Goal: Information Seeking & Learning: Learn about a topic

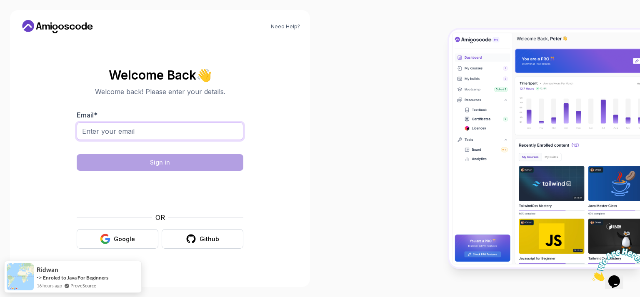
click at [166, 123] on input "Email *" at bounding box center [160, 130] width 167 height 17
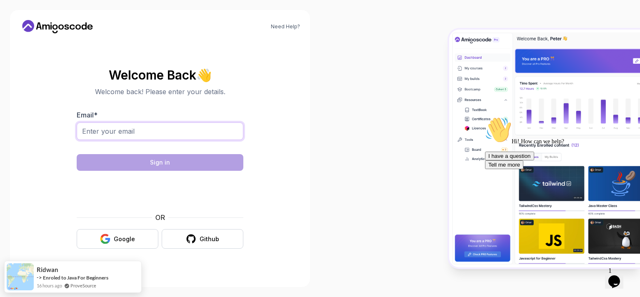
type input "aboutaj.a.fst@uhp.ac.ma"
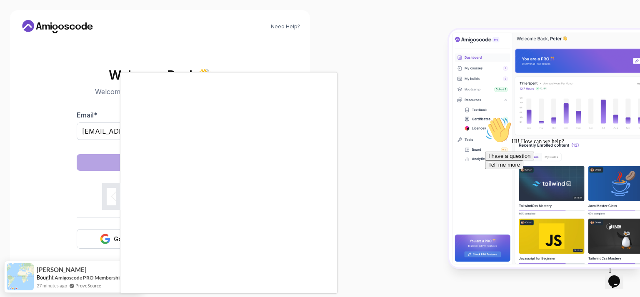
click at [442, 75] on body "Need Help? Welcome Back 👋 Welcome back! Please enter your details. Email * abou…" at bounding box center [320, 148] width 640 height 297
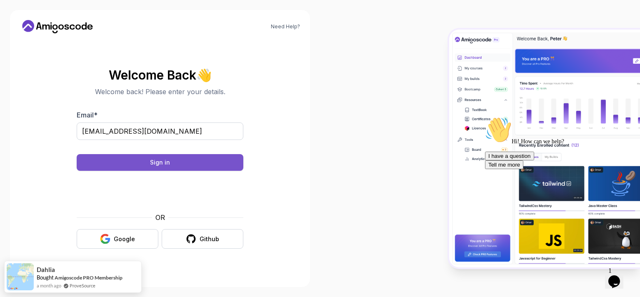
click at [177, 159] on button "Sign in" at bounding box center [160, 162] width 167 height 17
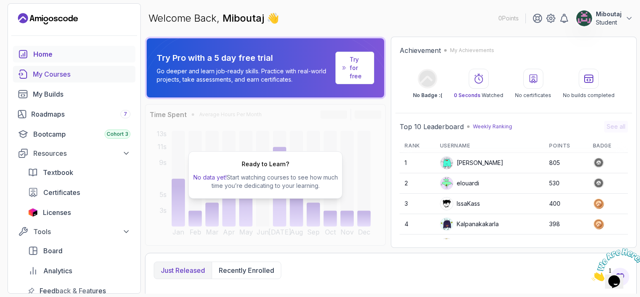
click at [73, 81] on link "My Courses" at bounding box center [74, 74] width 122 height 17
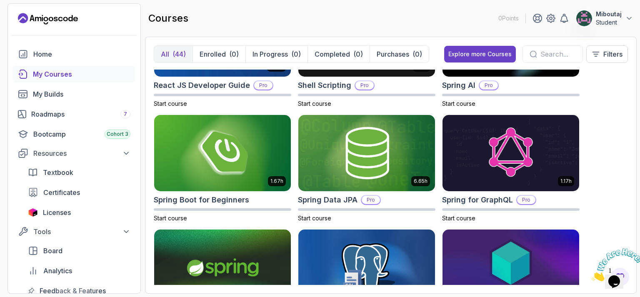
scroll to position [1334, 0]
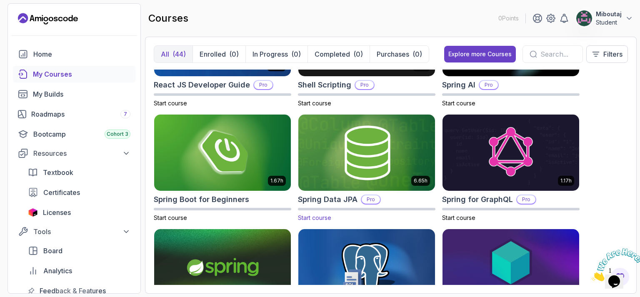
click at [375, 152] on img at bounding box center [366, 152] width 143 height 80
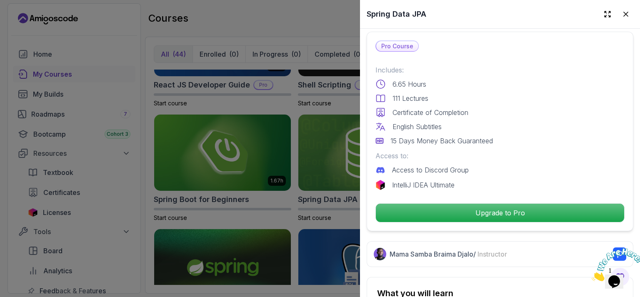
scroll to position [193, 0]
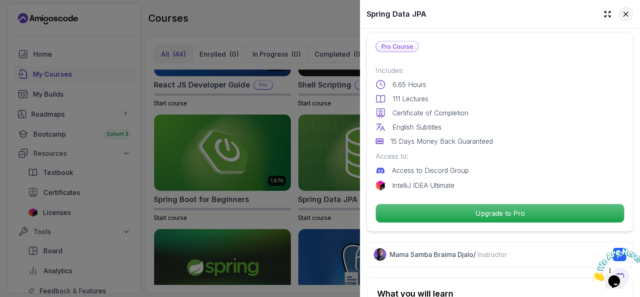
click at [622, 18] on icon at bounding box center [626, 14] width 8 height 8
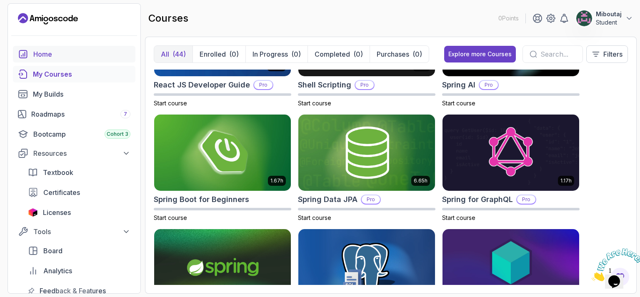
click at [63, 56] on div "Home" at bounding box center [81, 54] width 97 height 10
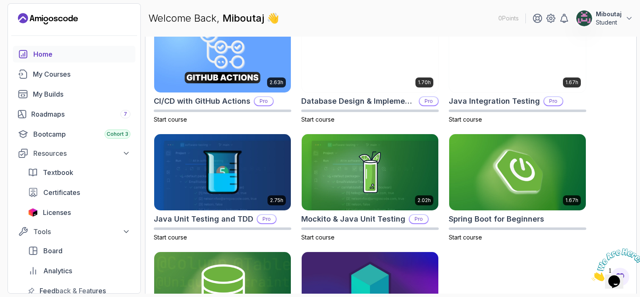
scroll to position [355, 0]
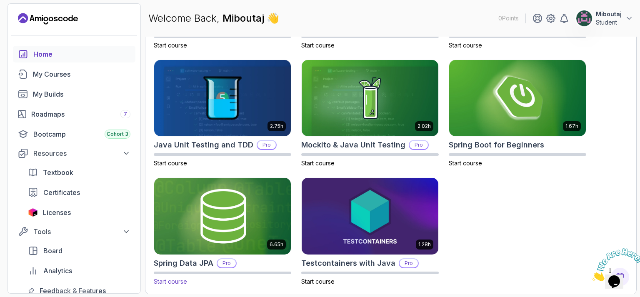
click at [253, 203] on img at bounding box center [222, 216] width 143 height 80
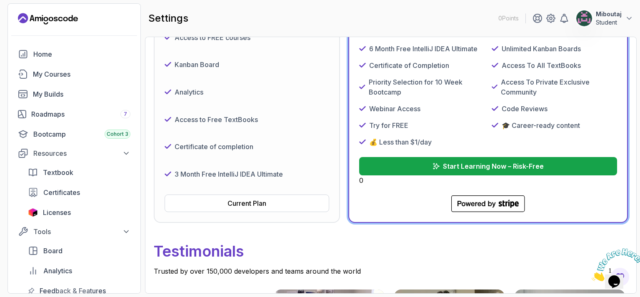
scroll to position [185, 0]
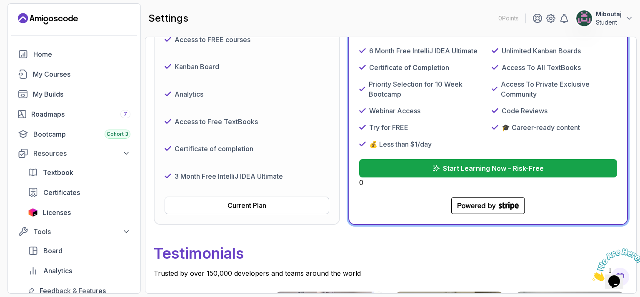
click at [253, 203] on div "Current Plan" at bounding box center [246, 205] width 39 height 10
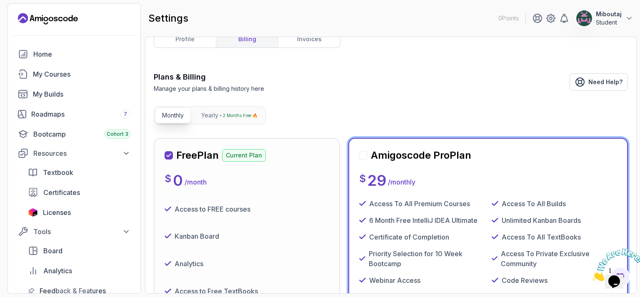
scroll to position [15, 0]
click at [253, 203] on div "Access to FREE courses" at bounding box center [247, 209] width 165 height 21
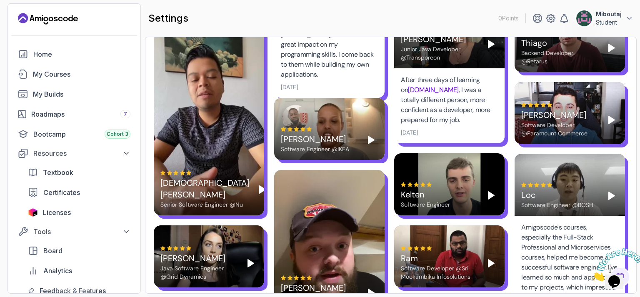
scroll to position [1793, 0]
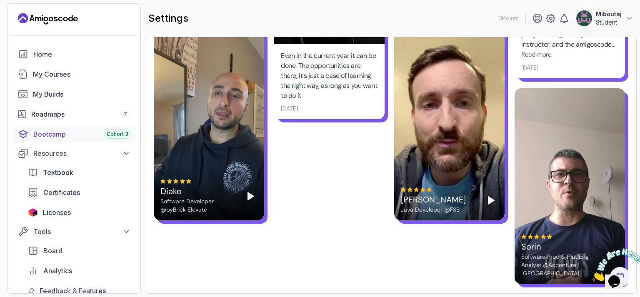
click at [89, 132] on div "Bootcamp Cohort 3" at bounding box center [81, 134] width 97 height 10
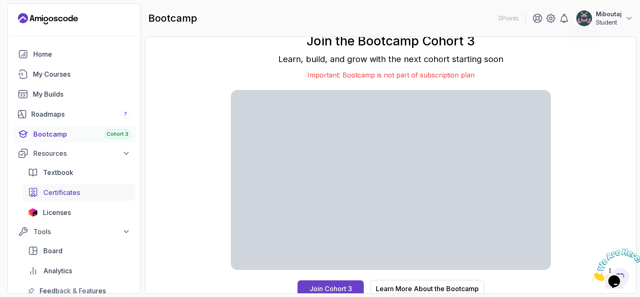
click at [69, 193] on span "Certificates" at bounding box center [61, 192] width 37 height 10
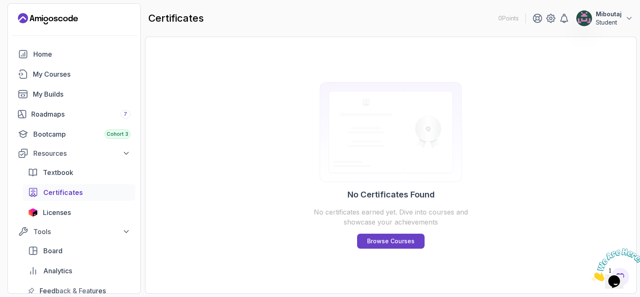
click at [69, 193] on span "Certificates" at bounding box center [63, 192] width 40 height 10
click at [56, 72] on div "My Courses" at bounding box center [81, 74] width 97 height 10
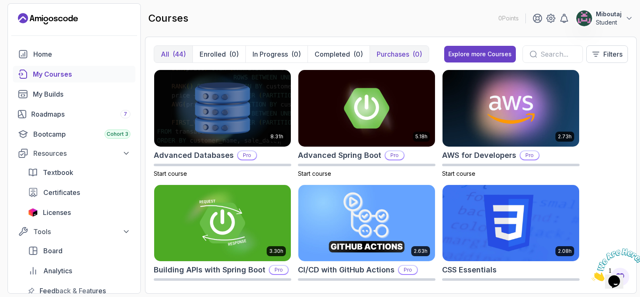
click at [377, 56] on p "Purchases" at bounding box center [393, 54] width 32 height 10
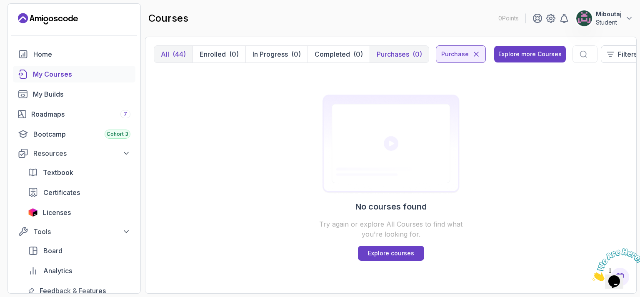
click at [177, 57] on div "(44)" at bounding box center [178, 54] width 13 height 10
click at [474, 52] on icon at bounding box center [476, 54] width 4 height 4
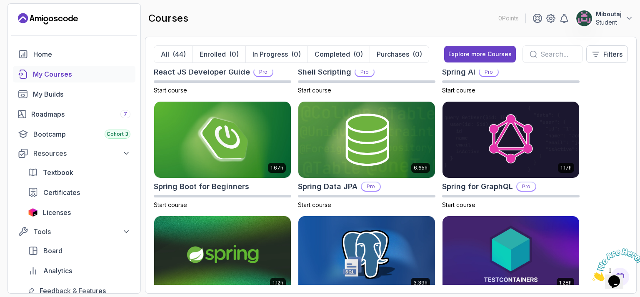
scroll to position [1346, 0]
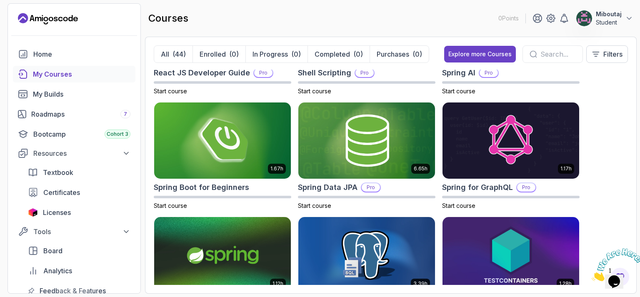
click at [369, 162] on img at bounding box center [366, 140] width 137 height 77
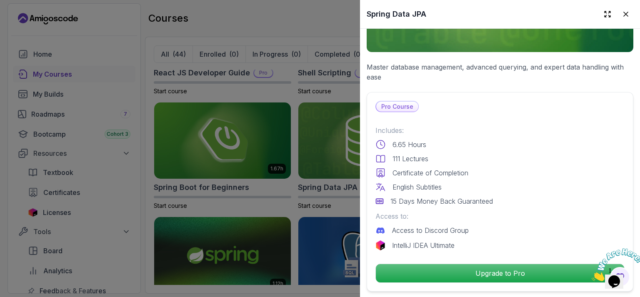
scroll to position [133, 0]
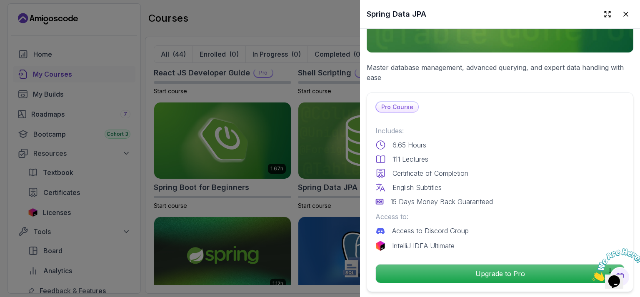
click at [435, 212] on p "Access to:" at bounding box center [499, 217] width 249 height 10
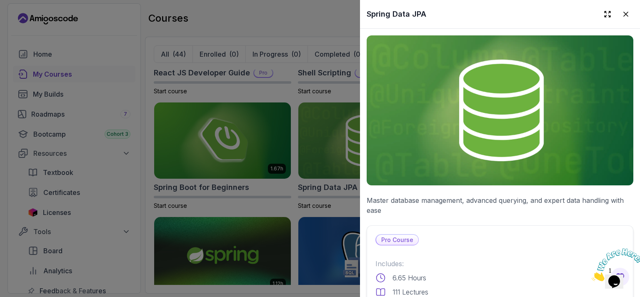
click at [530, 121] on img at bounding box center [500, 110] width 267 height 150
click at [618, 18] on button at bounding box center [625, 14] width 15 height 15
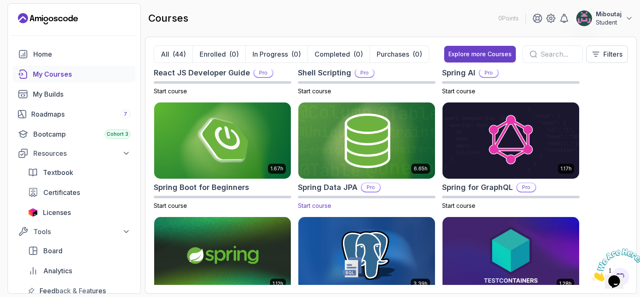
click at [390, 154] on img at bounding box center [366, 140] width 143 height 80
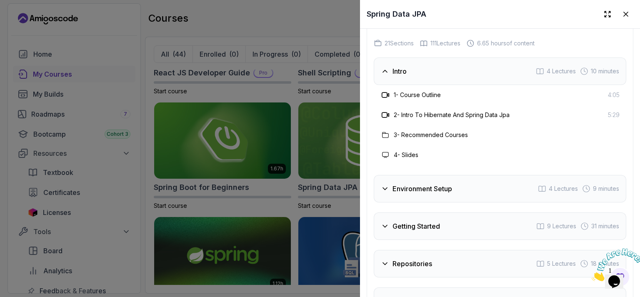
scroll to position [1393, 0]
click at [230, 205] on div at bounding box center [320, 148] width 640 height 297
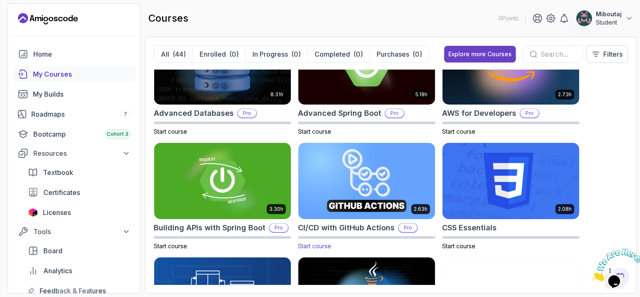
scroll to position [83, 0]
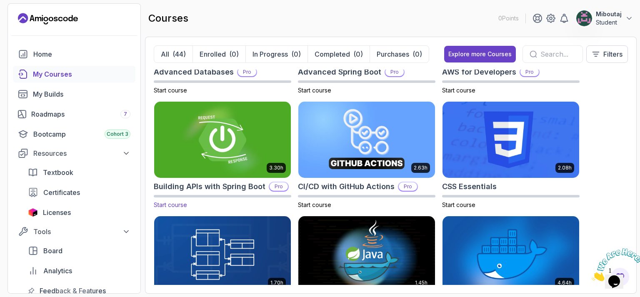
click at [234, 184] on h2 "Building APIs with Spring Boot" at bounding box center [210, 187] width 112 height 12
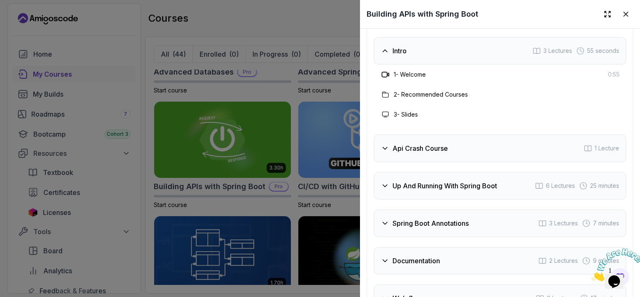
scroll to position [1667, 0]
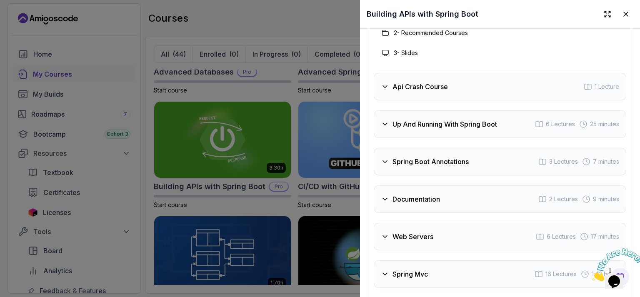
click at [285, 200] on div at bounding box center [320, 148] width 640 height 297
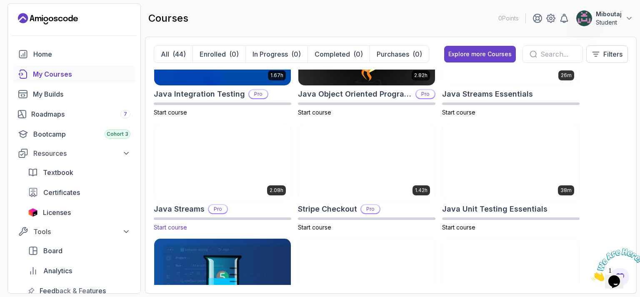
scroll to position [792, 0]
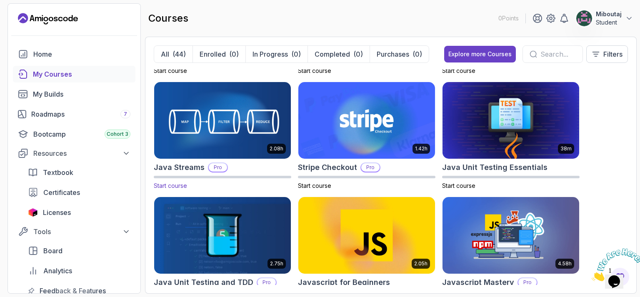
click at [187, 167] on h2 "Java Streams" at bounding box center [179, 168] width 51 height 12
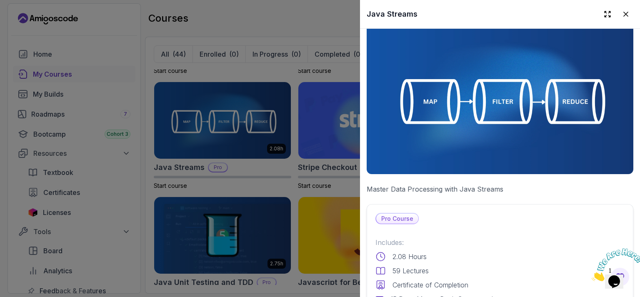
scroll to position [0, 0]
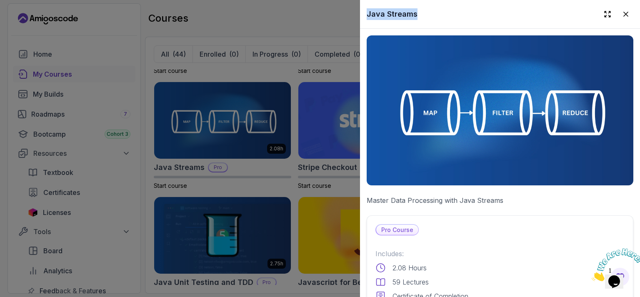
drag, startPoint x: 443, startPoint y: 17, endPoint x: 366, endPoint y: 15, distance: 76.7
click at [366, 15] on div "Java Streams" at bounding box center [500, 14] width 280 height 28
copy h2 "Java Streams"
click at [257, 25] on div at bounding box center [320, 148] width 640 height 297
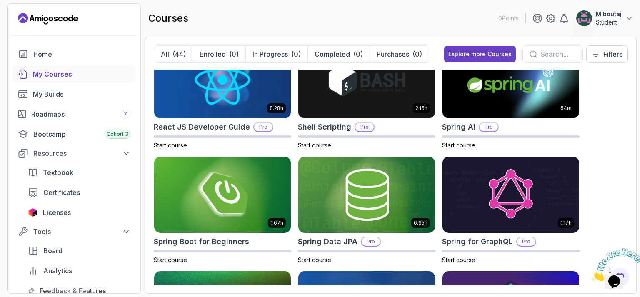
scroll to position [1510, 0]
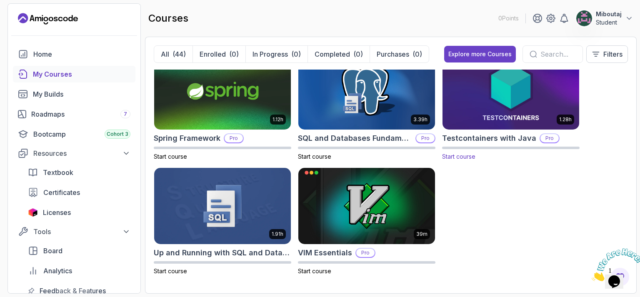
click at [465, 122] on img at bounding box center [510, 91] width 143 height 80
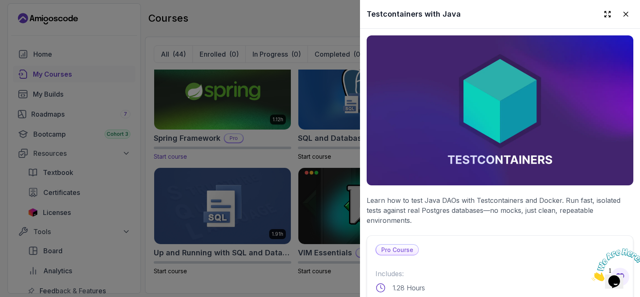
click at [156, 160] on div at bounding box center [320, 148] width 640 height 297
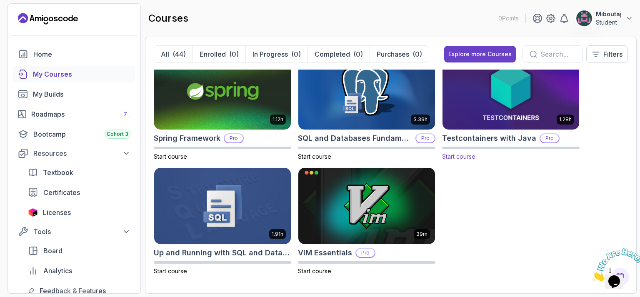
click at [475, 141] on h2 "Testcontainers with Java" at bounding box center [489, 138] width 94 height 12
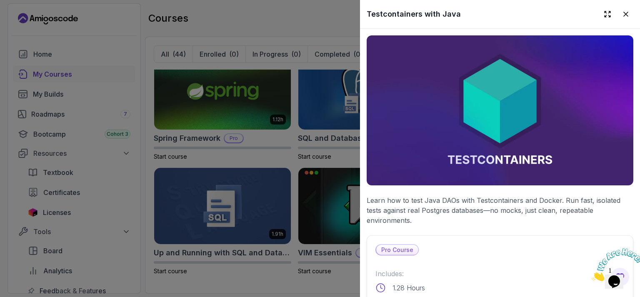
click at [476, 158] on img at bounding box center [500, 110] width 267 height 150
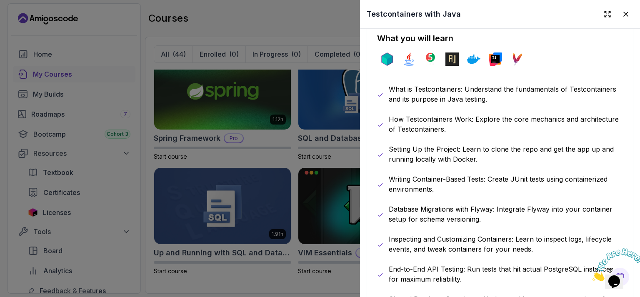
scroll to position [458, 0]
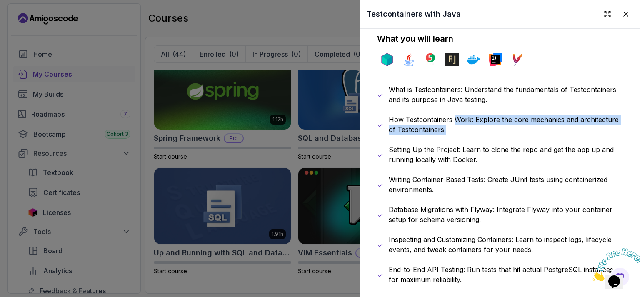
drag, startPoint x: 455, startPoint y: 120, endPoint x: 481, endPoint y: 120, distance: 26.3
click at [481, 120] on p "How Testcontainers Work: Explore the core mechanics and architecture of Testcon…" at bounding box center [506, 125] width 234 height 20
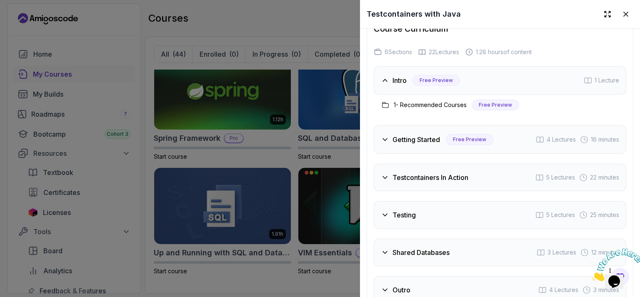
scroll to position [1375, 0]
